Goal: Task Accomplishment & Management: Manage account settings

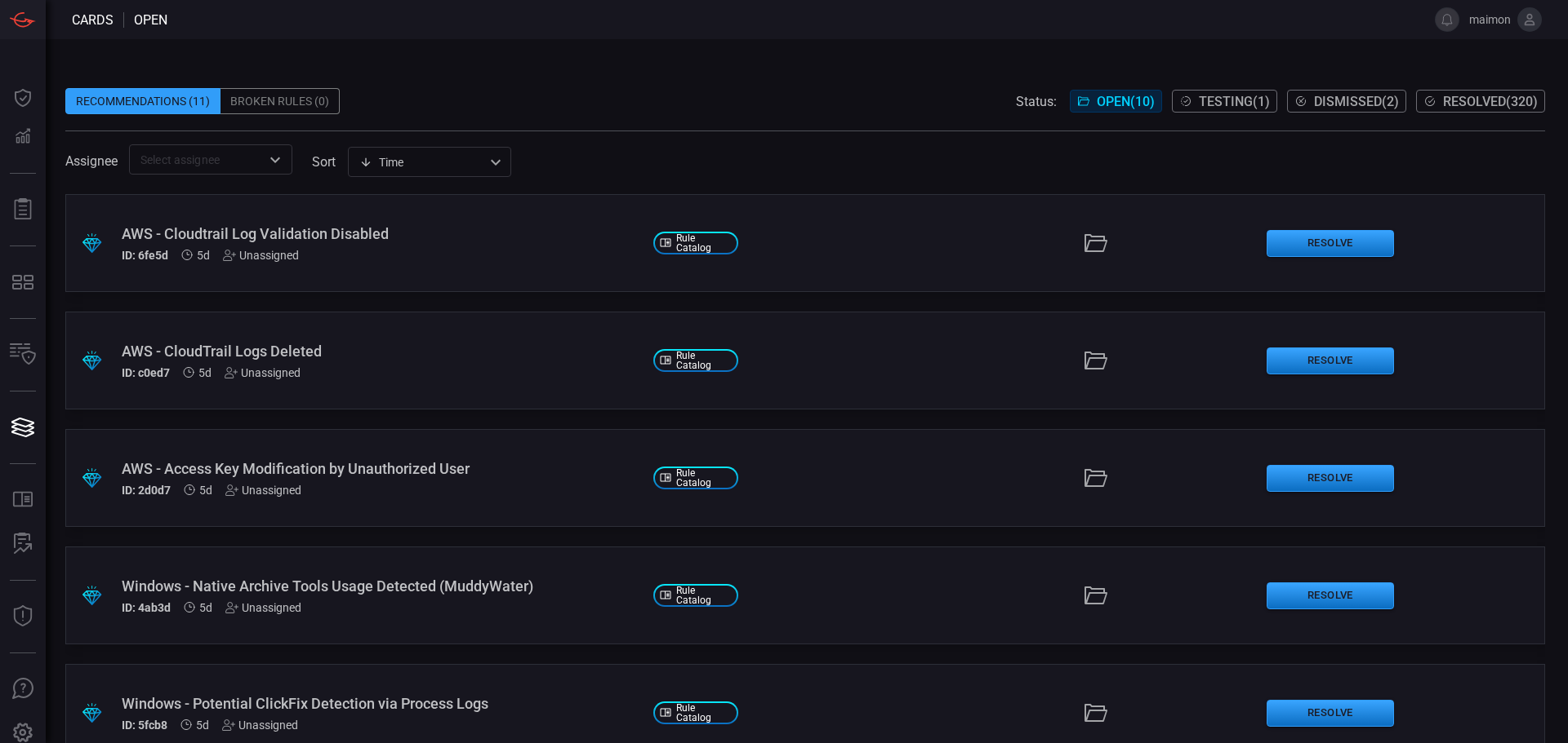
click at [1531, 26] on icon at bounding box center [1529, 19] width 14 height 14
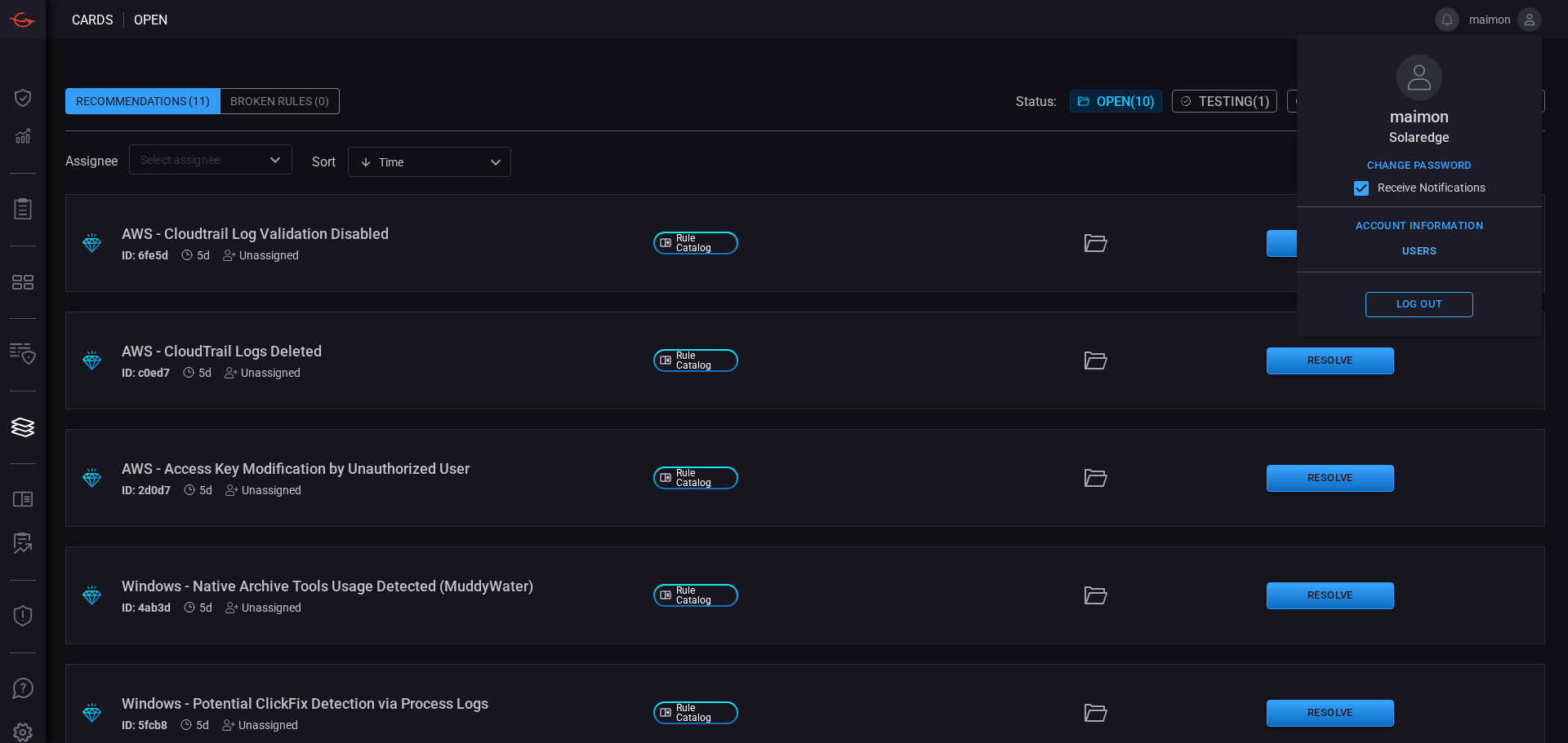
click at [1408, 250] on button "Users" at bounding box center [1418, 251] width 108 height 26
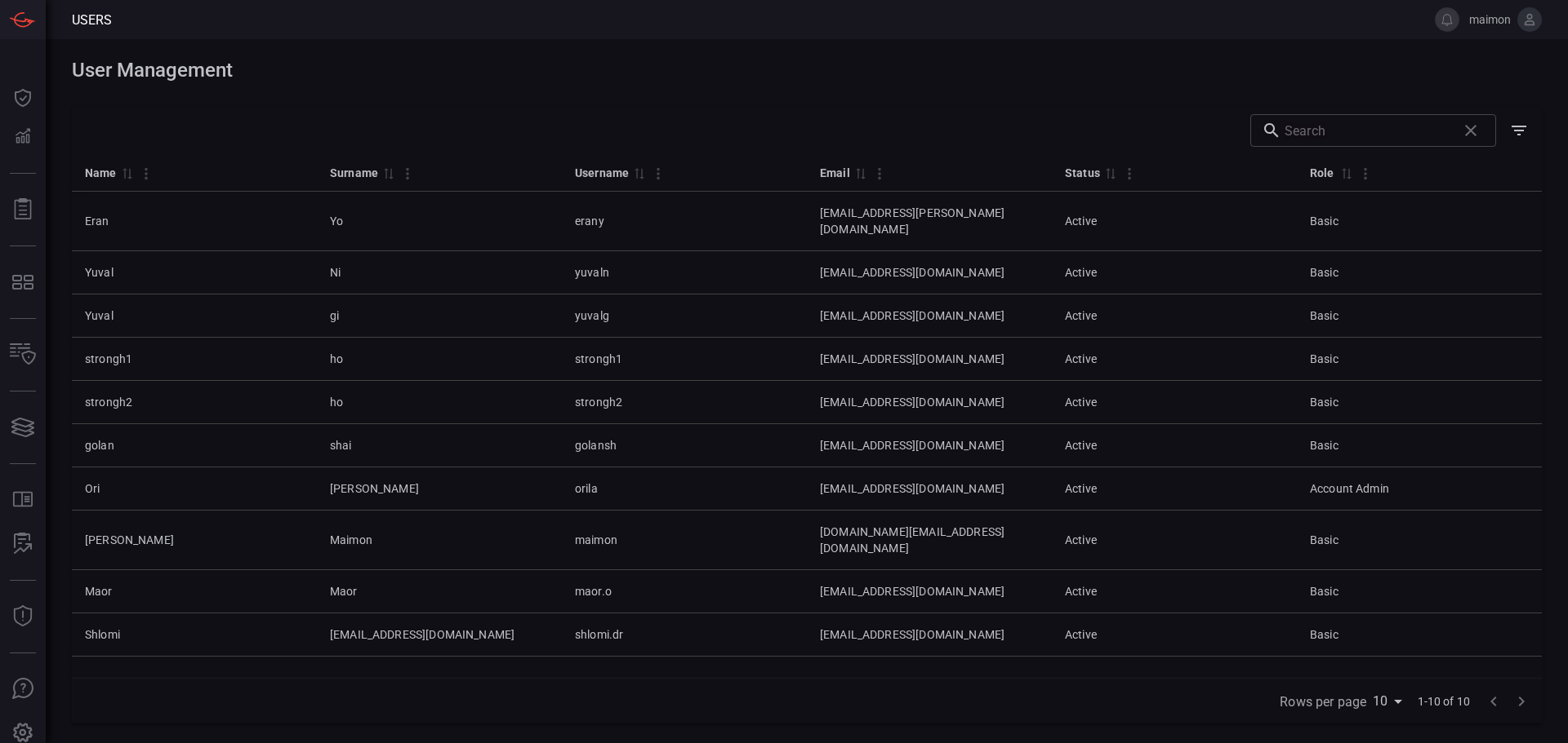
click at [1065, 98] on span at bounding box center [806, 94] width 1470 height 26
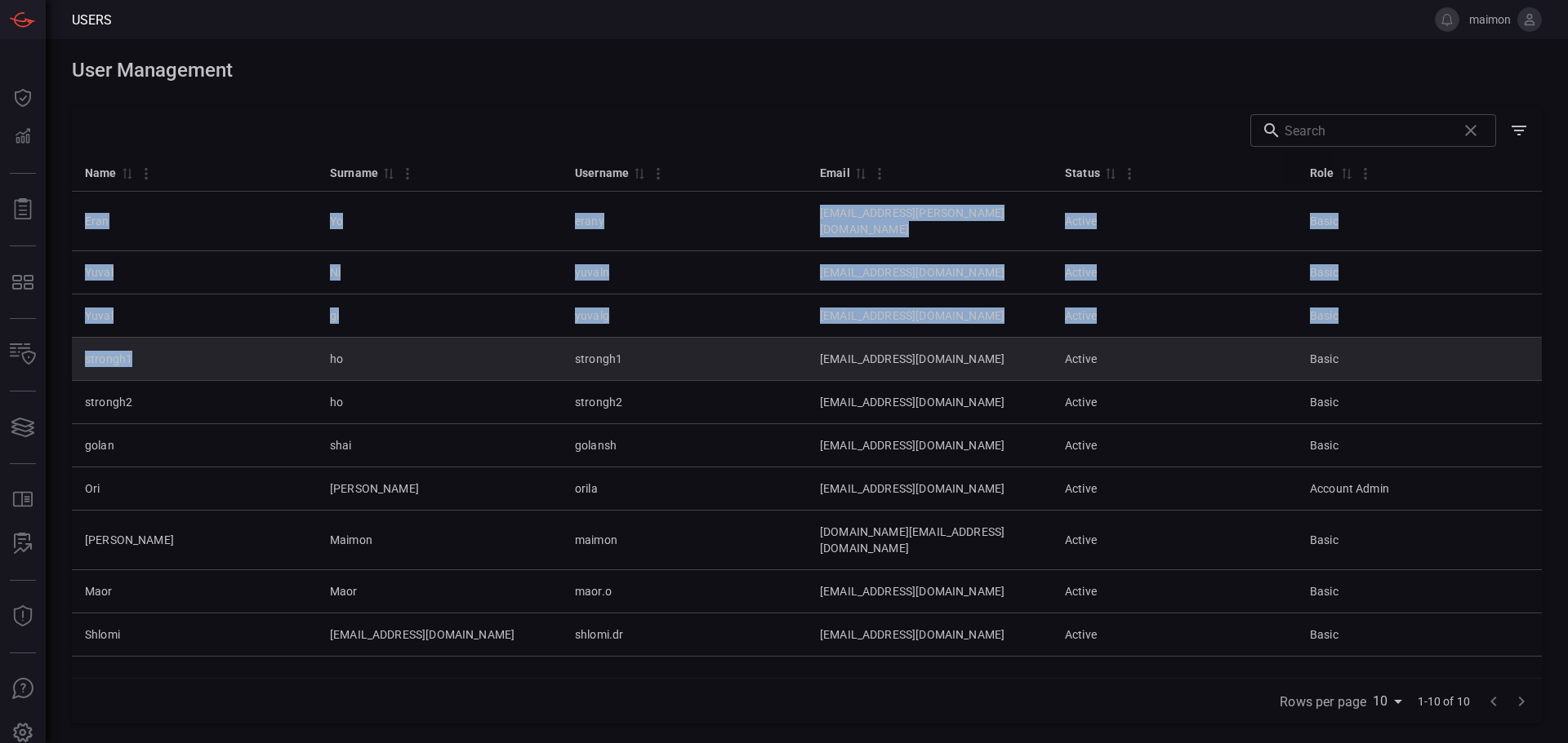
drag, startPoint x: 70, startPoint y: 344, endPoint x: 161, endPoint y: 338, distance: 91.2
click at [161, 338] on div "User Management Drop to group by ​ Name 0 Surname 0 Username 0 Email 0 Status 0…" at bounding box center [806, 391] width 1522 height 704
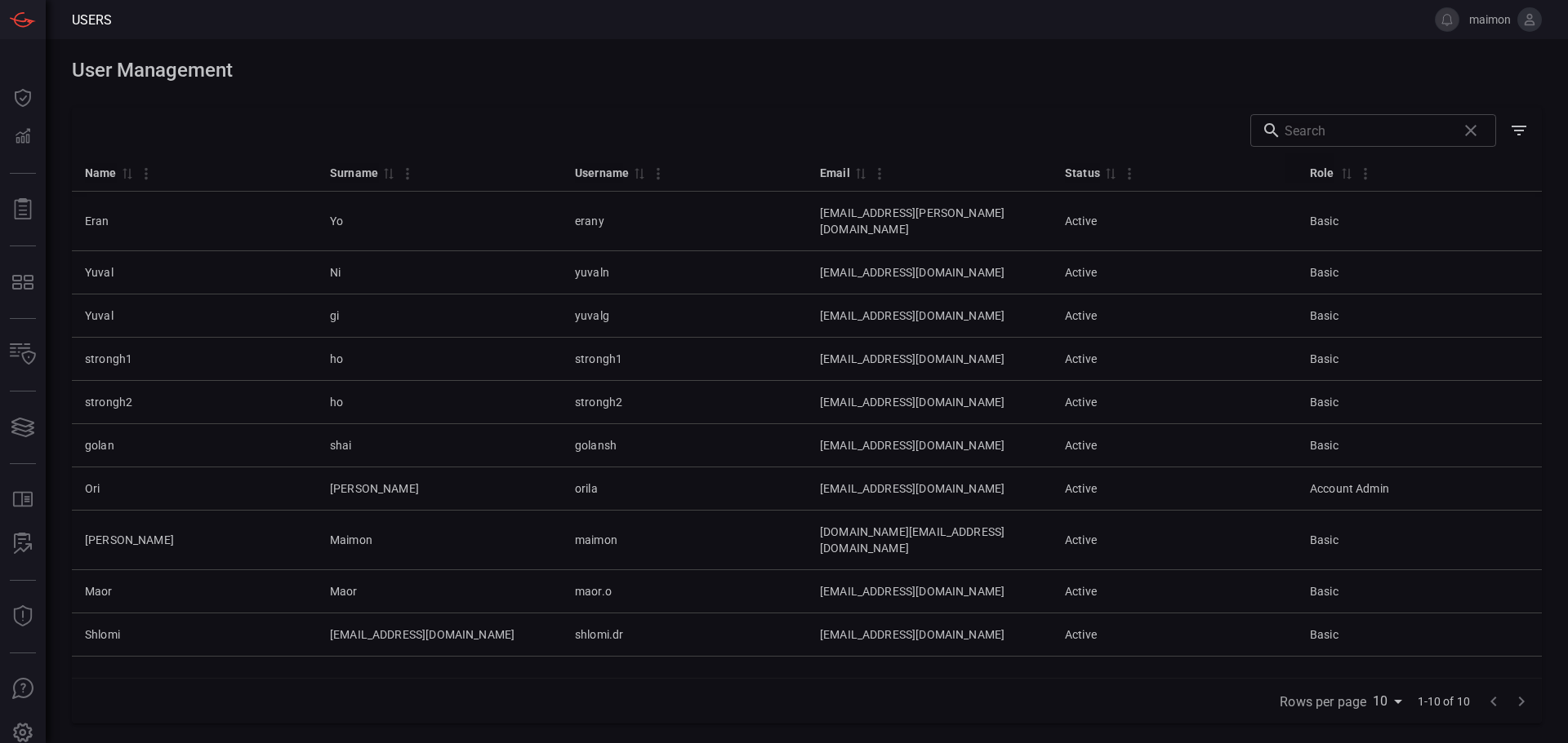
click at [363, 151] on div "​" at bounding box center [806, 131] width 1470 height 46
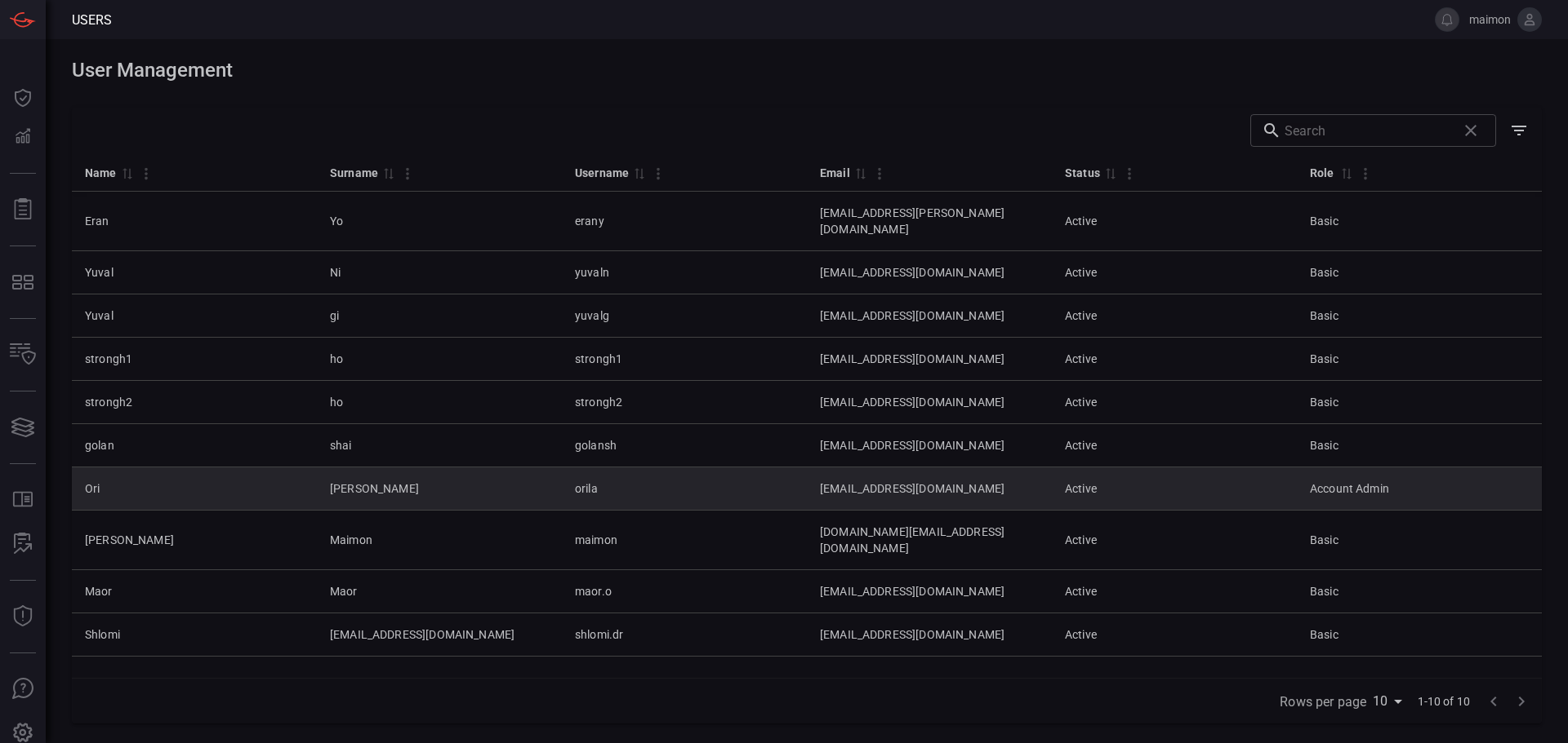
click at [615, 468] on td "orila" at bounding box center [683, 489] width 245 height 43
click at [964, 468] on td "[EMAIL_ADDRESS][DOMAIN_NAME]" at bounding box center [928, 489] width 245 height 43
click at [1473, 480] on td "Account Admin" at bounding box center [1418, 489] width 245 height 43
drag, startPoint x: 1437, startPoint y: 481, endPoint x: 1248, endPoint y: 478, distance: 189.0
click at [1248, 479] on tr "[PERSON_NAME] orila [EMAIL_ADDRESS][DOMAIN_NAME] Active Account Admin" at bounding box center [806, 489] width 1470 height 43
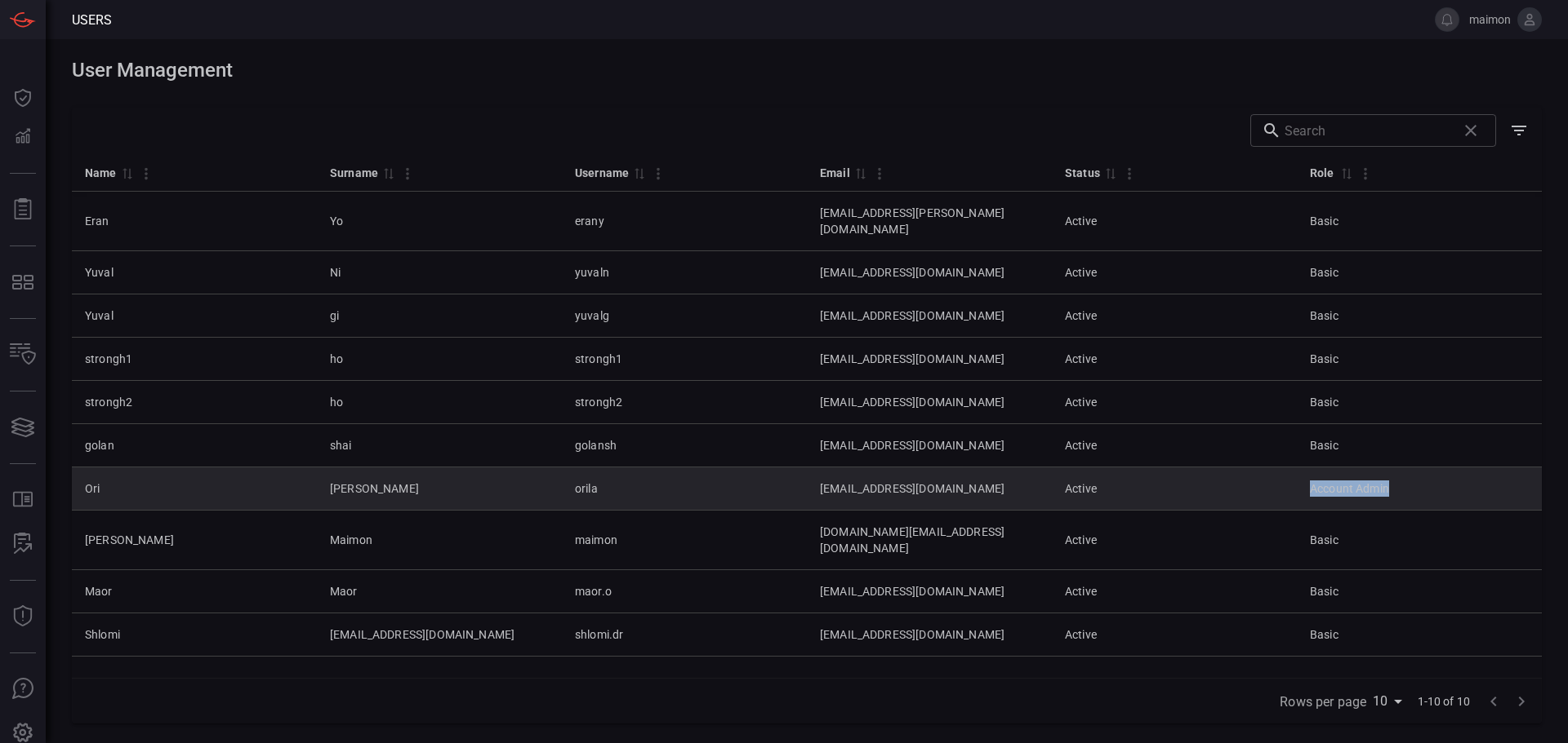
click at [1245, 475] on td "Active" at bounding box center [1173, 489] width 245 height 43
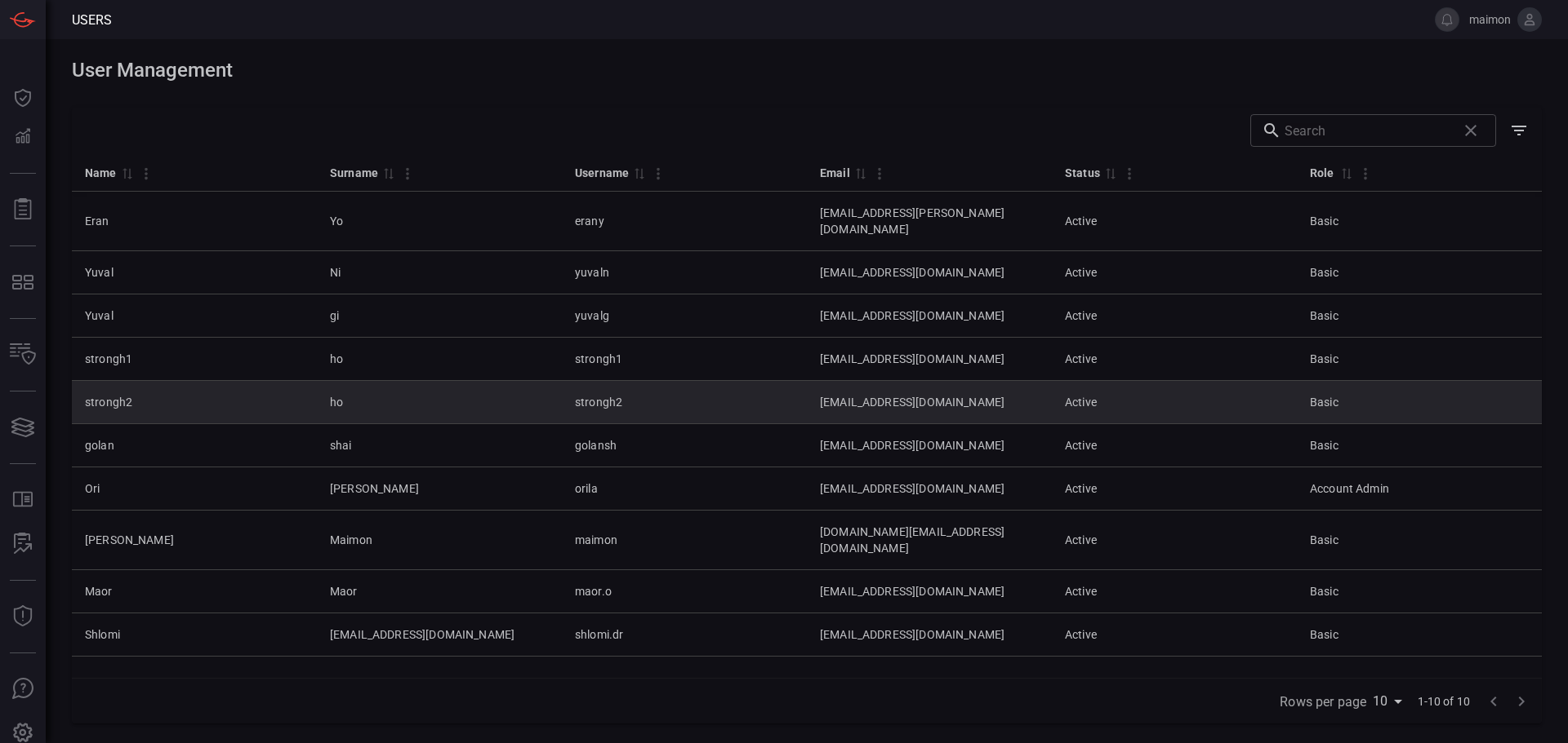
click at [1124, 394] on td "Active" at bounding box center [1173, 402] width 245 height 43
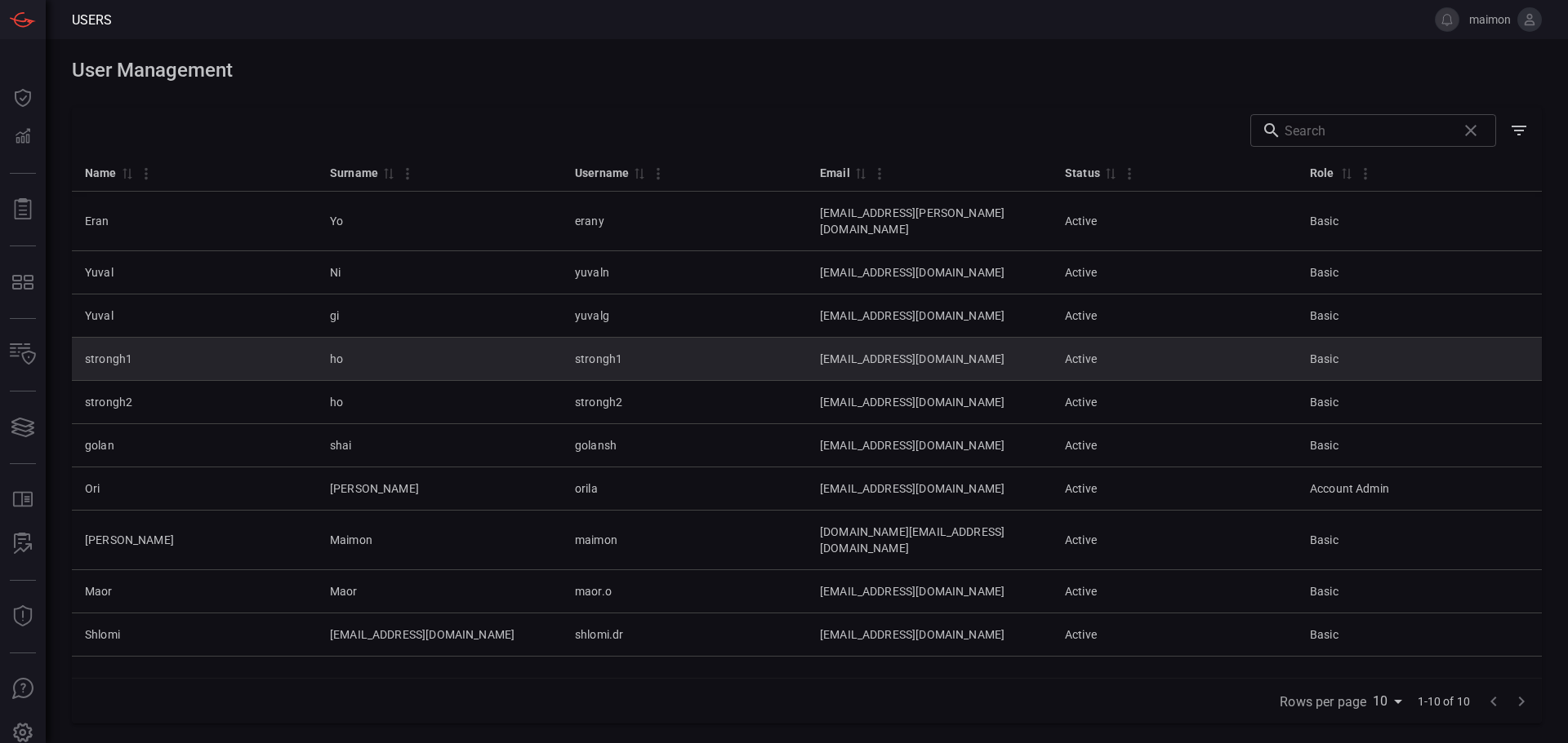
click at [1175, 339] on td "Active" at bounding box center [1173, 359] width 245 height 43
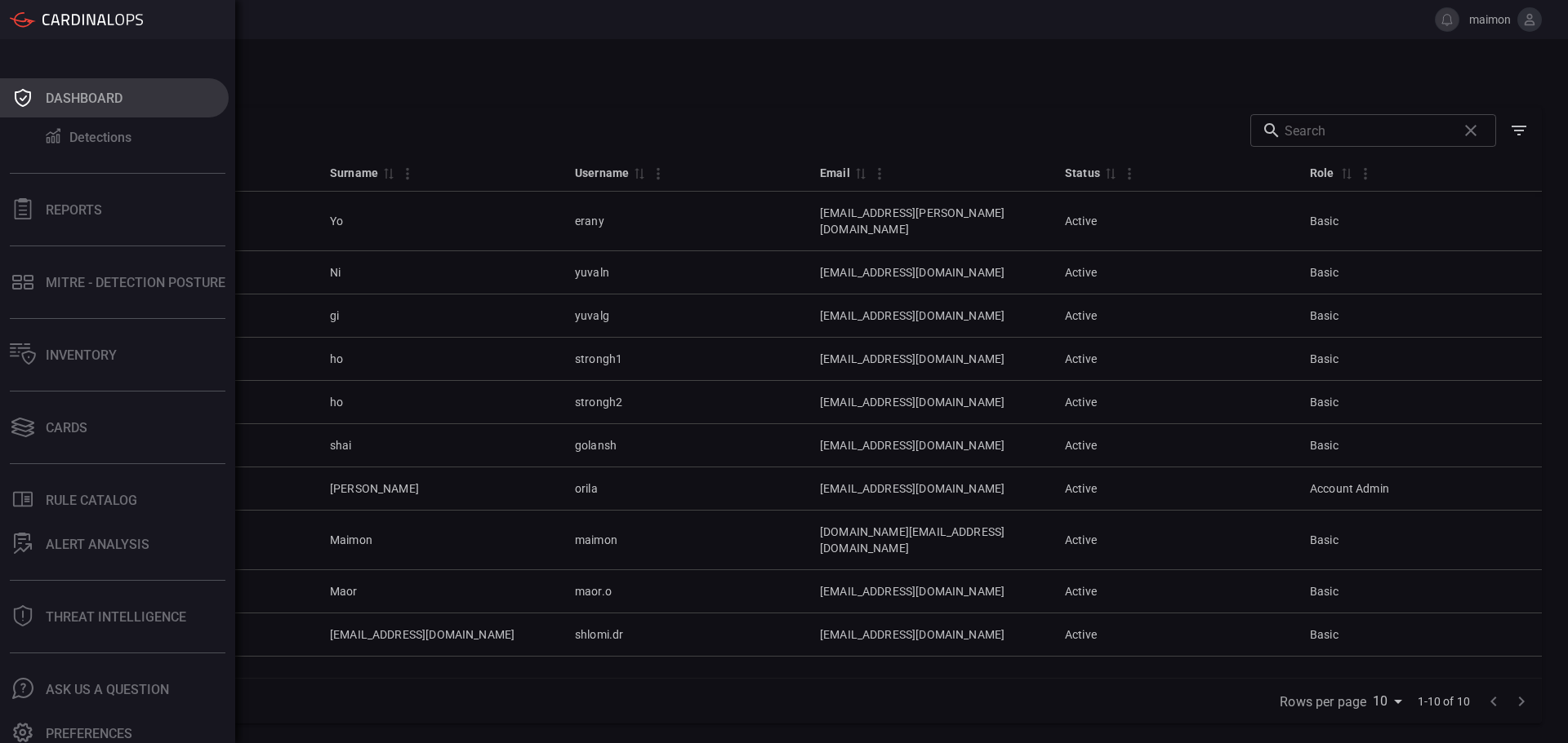
click at [36, 90] on button "Dashboard" at bounding box center [114, 97] width 229 height 39
